Goal: Task Accomplishment & Management: Use online tool/utility

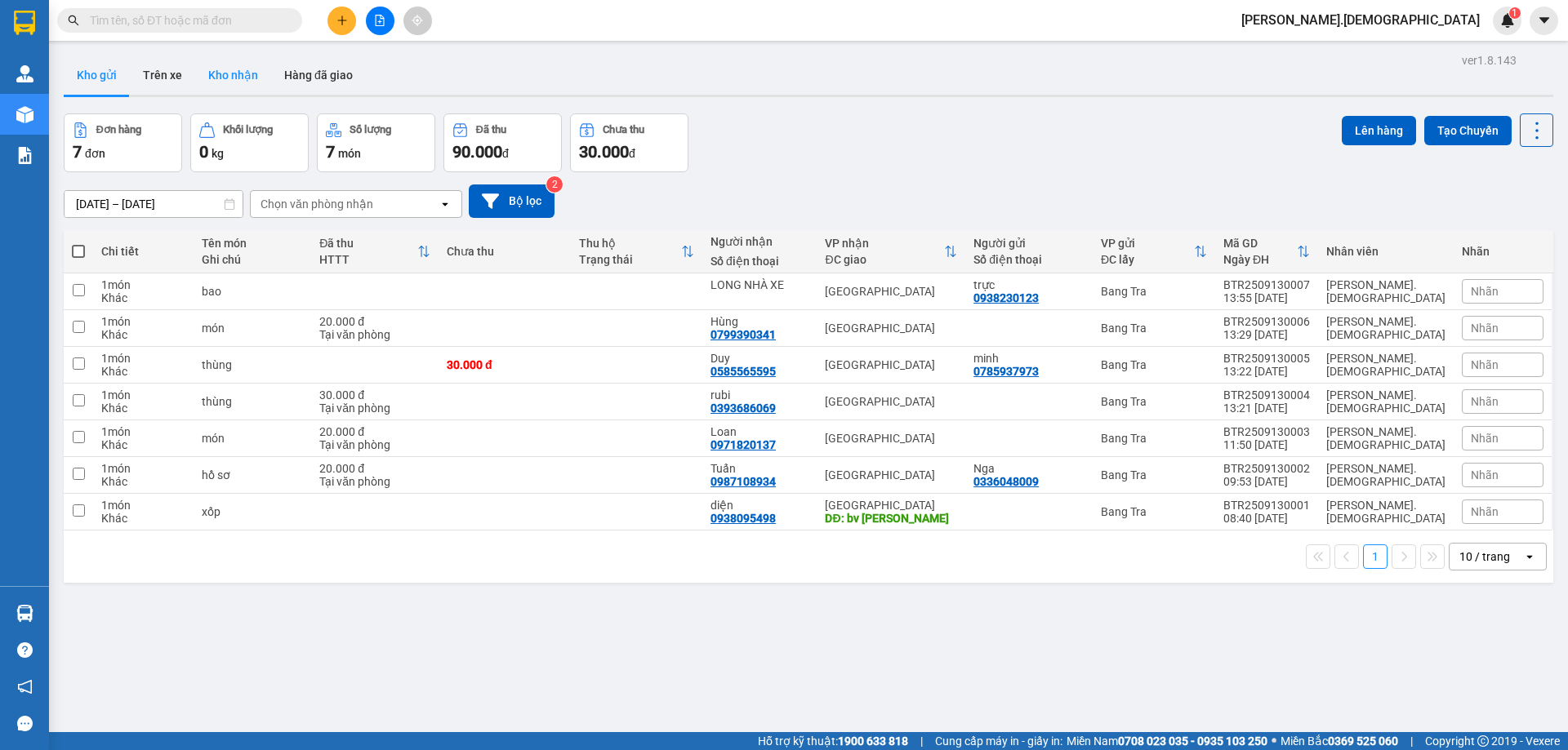
click at [241, 77] on button "Kho nhận" at bounding box center [233, 74] width 76 height 39
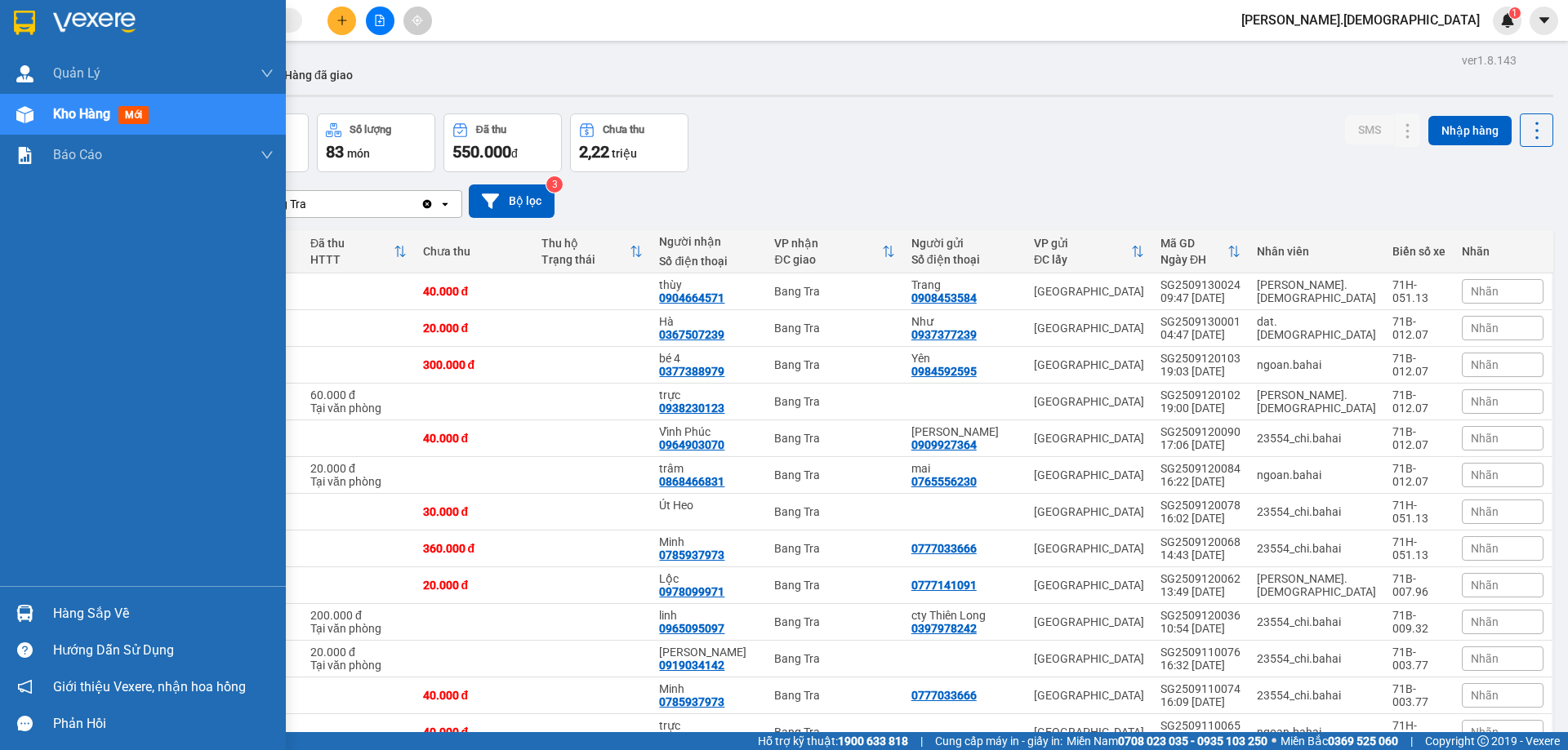
click at [41, 610] on div "Hàng sắp về" at bounding box center [143, 613] width 286 height 37
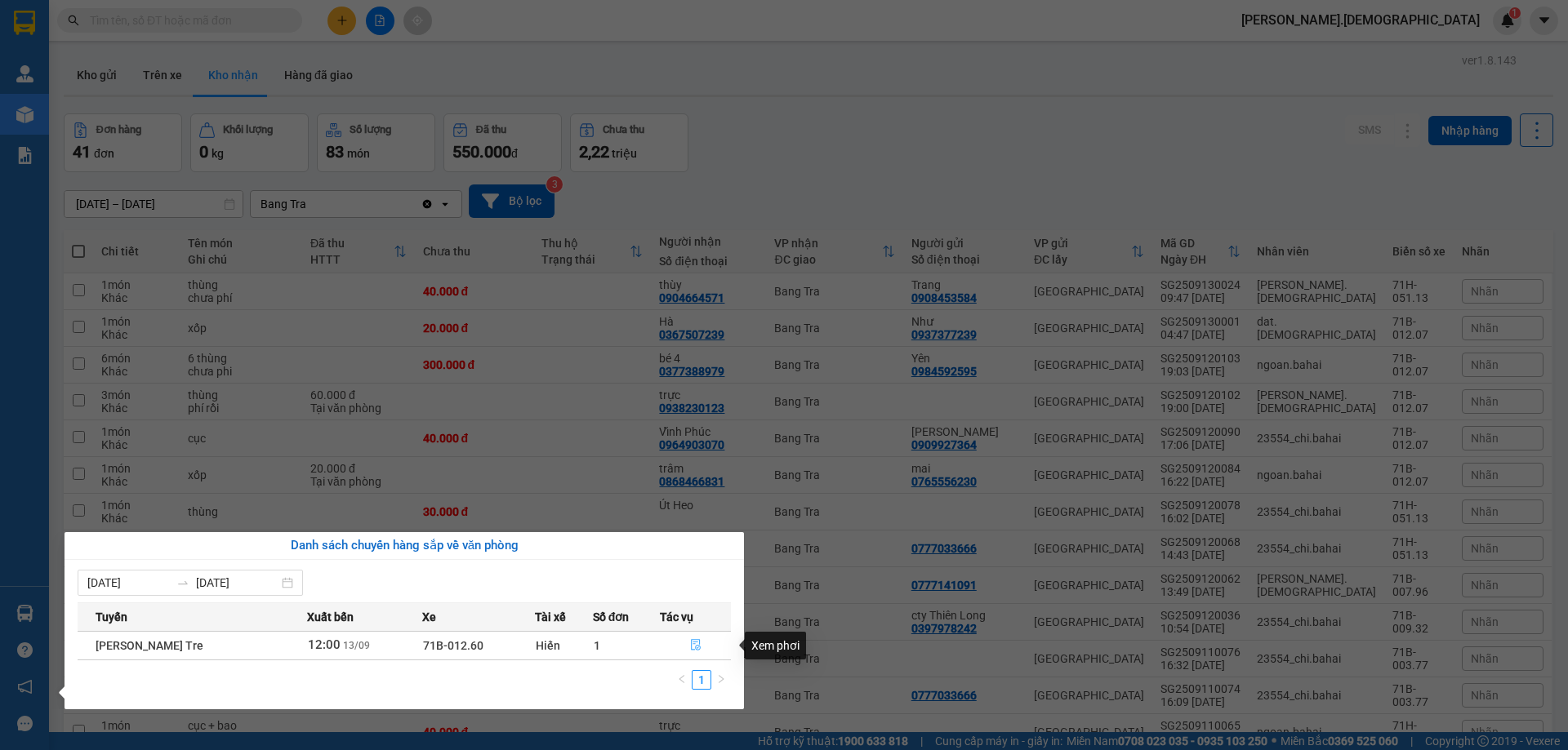
click at [698, 645] on icon "file-done" at bounding box center [696, 645] width 12 height 12
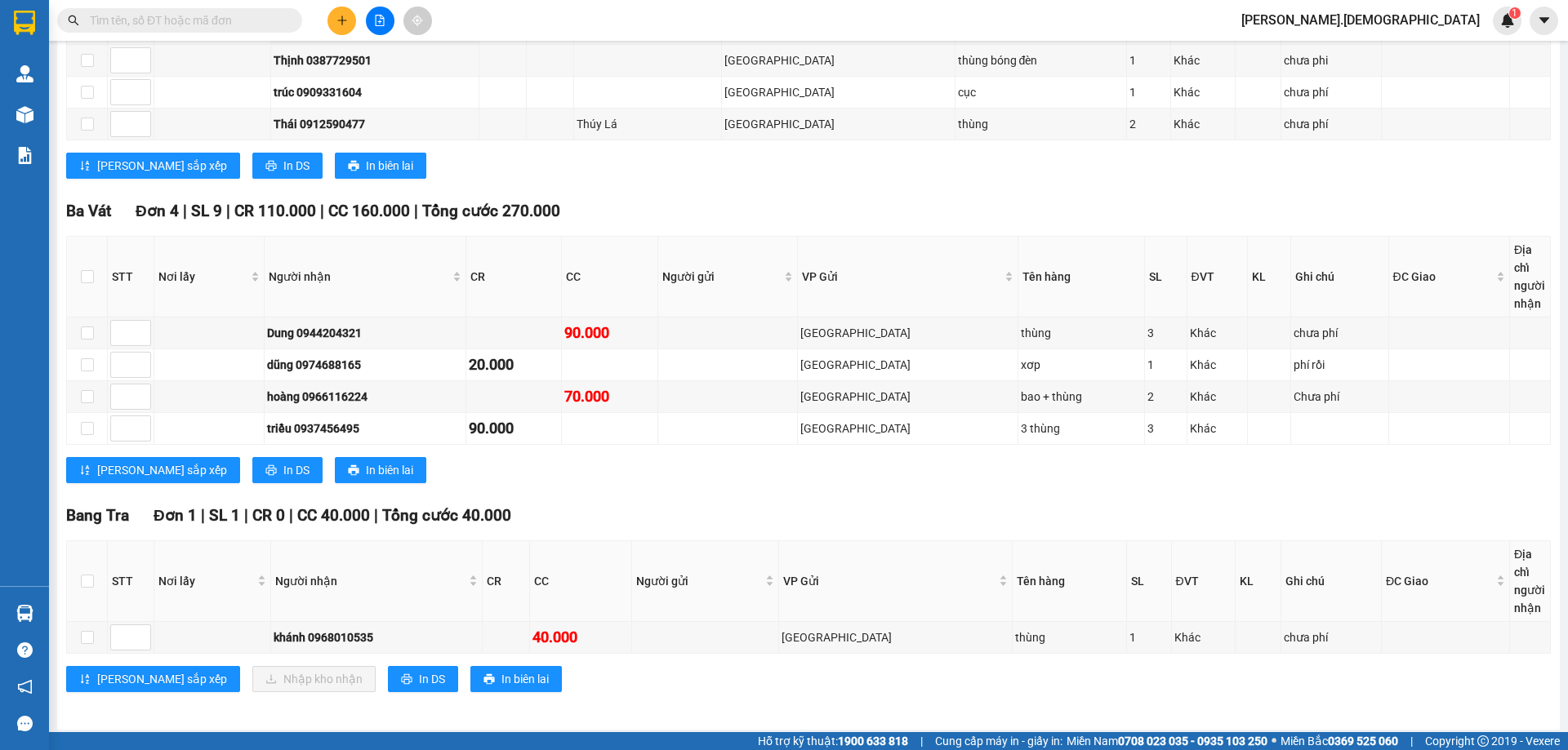
scroll to position [578, 0]
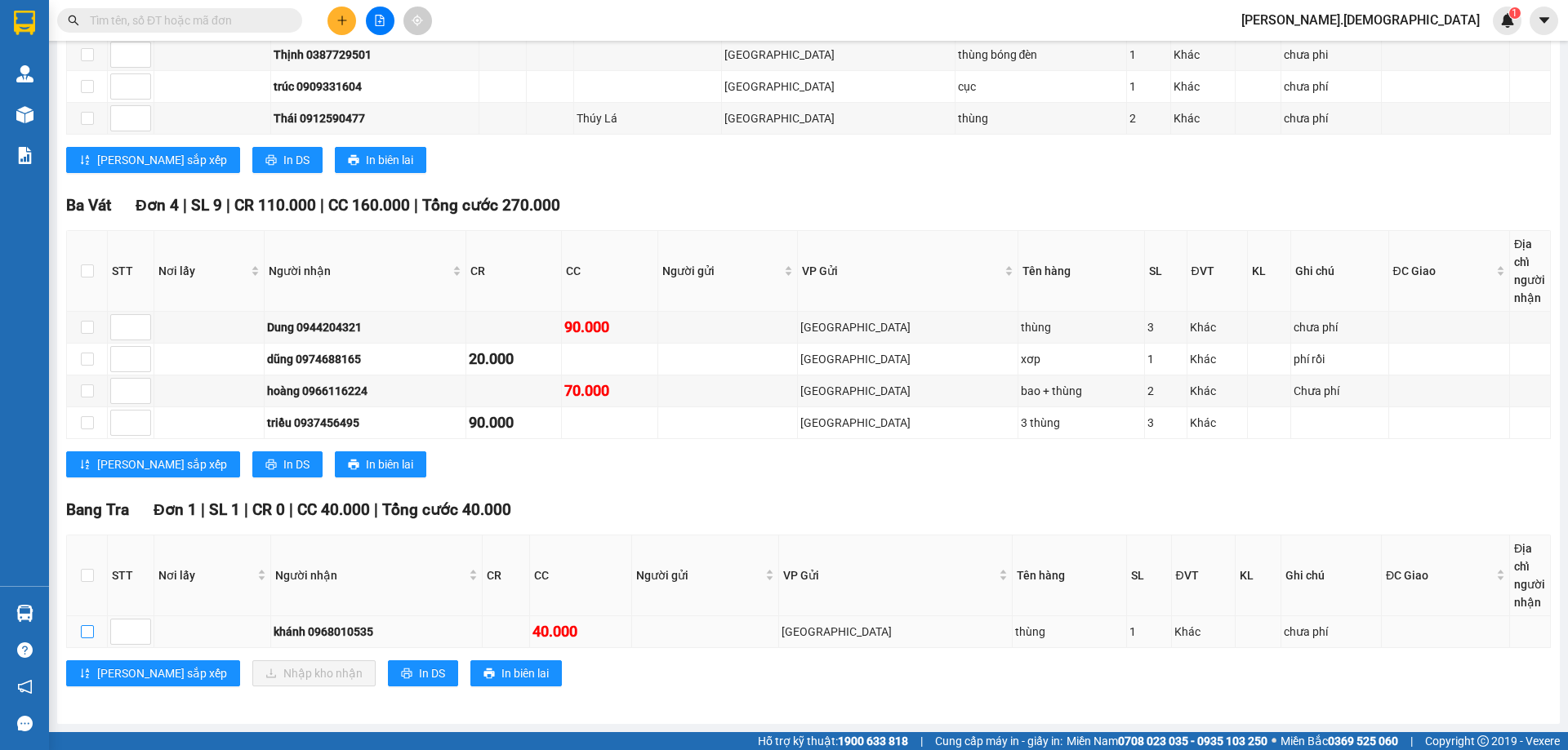
click at [86, 625] on input "checkbox" at bounding box center [86, 631] width 13 height 13
checkbox input "true"
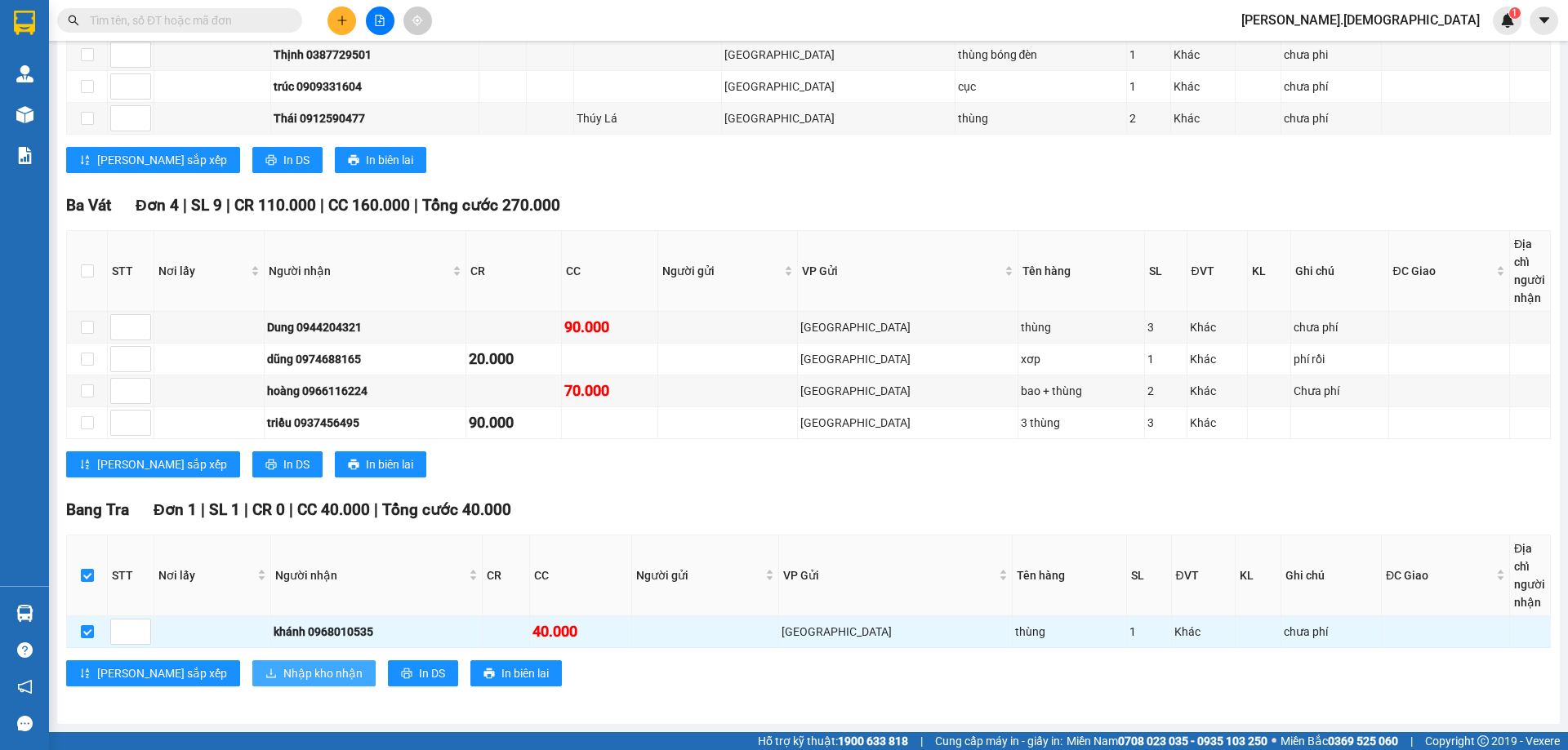
click at [283, 675] on span "Nhập kho nhận" at bounding box center [323, 674] width 79 height 18
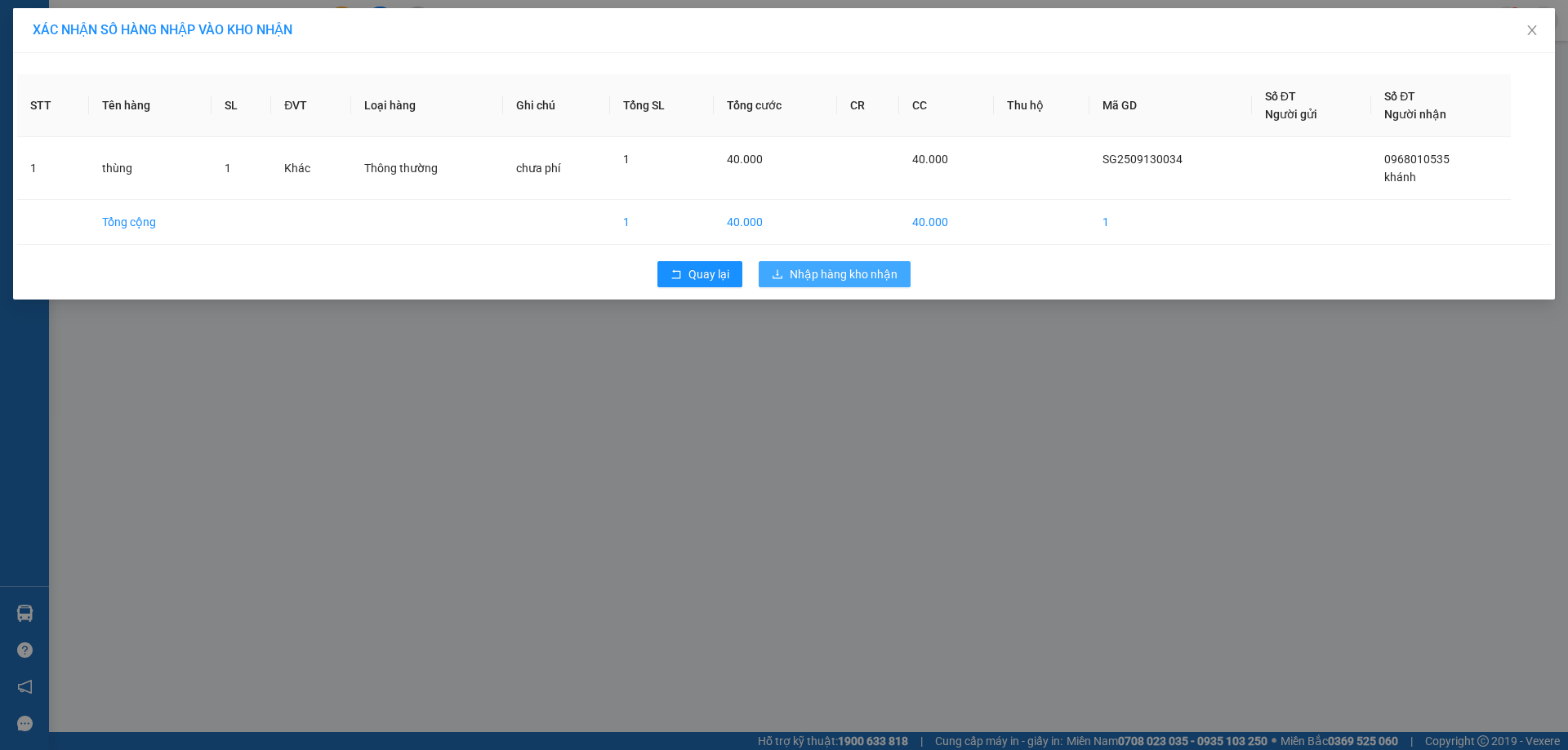
click at [895, 278] on span "Nhập hàng kho nhận" at bounding box center [844, 274] width 108 height 18
